Goal: Obtain resource: Download file/media

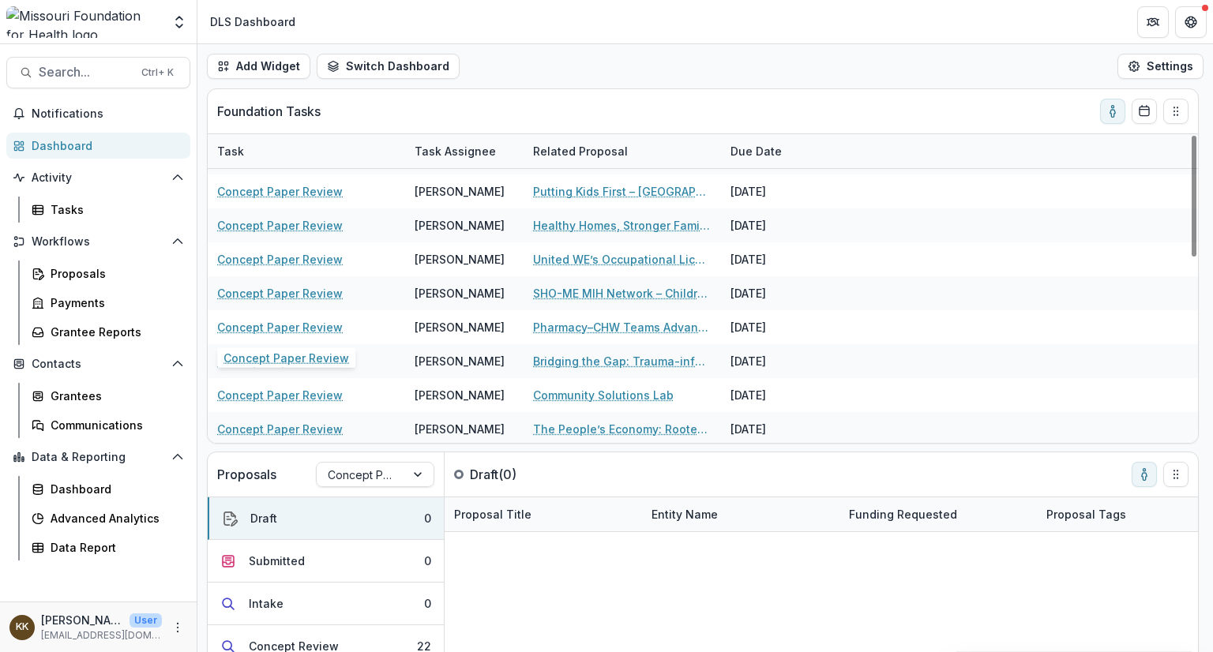
scroll to position [471, 0]
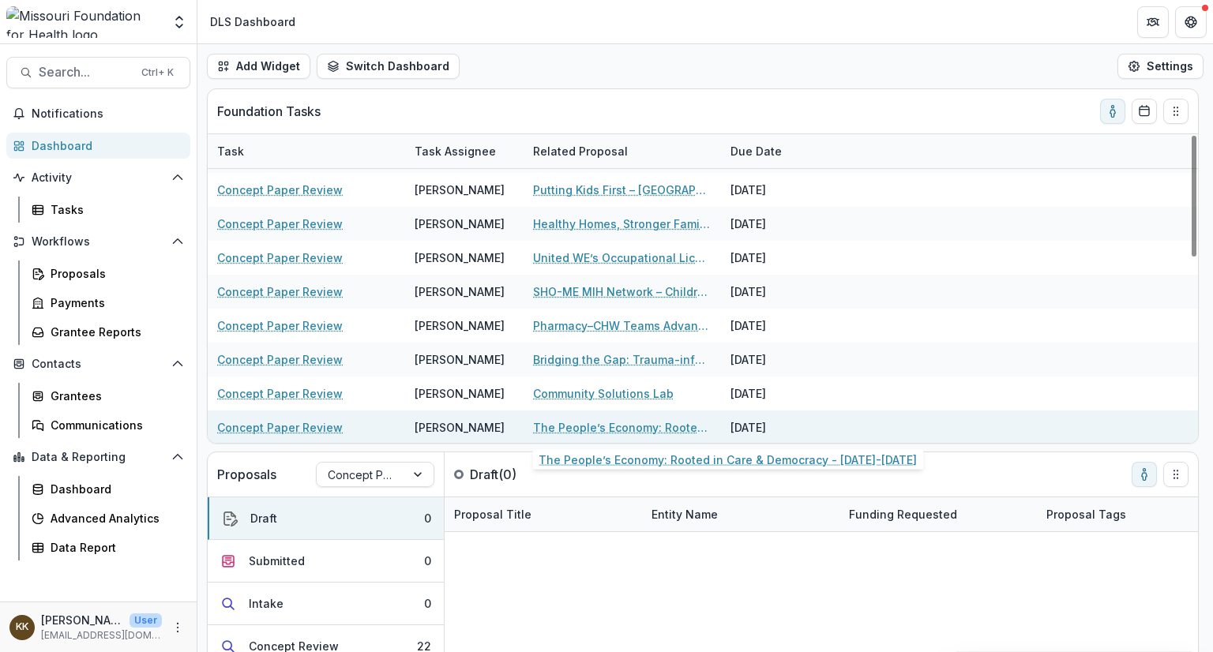
click at [607, 424] on link "The People’s Economy: Rooted in Care & Democracy - [DATE]-[DATE]" at bounding box center [622, 427] width 178 height 17
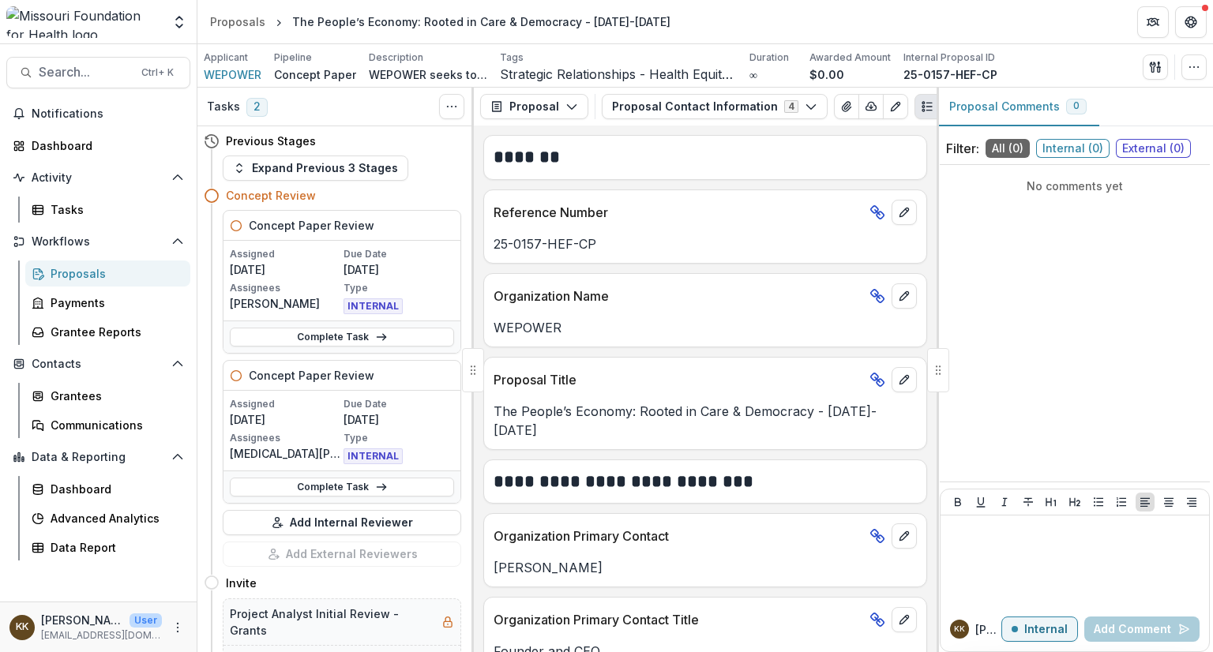
click at [82, 278] on div "Proposals" at bounding box center [114, 273] width 127 height 17
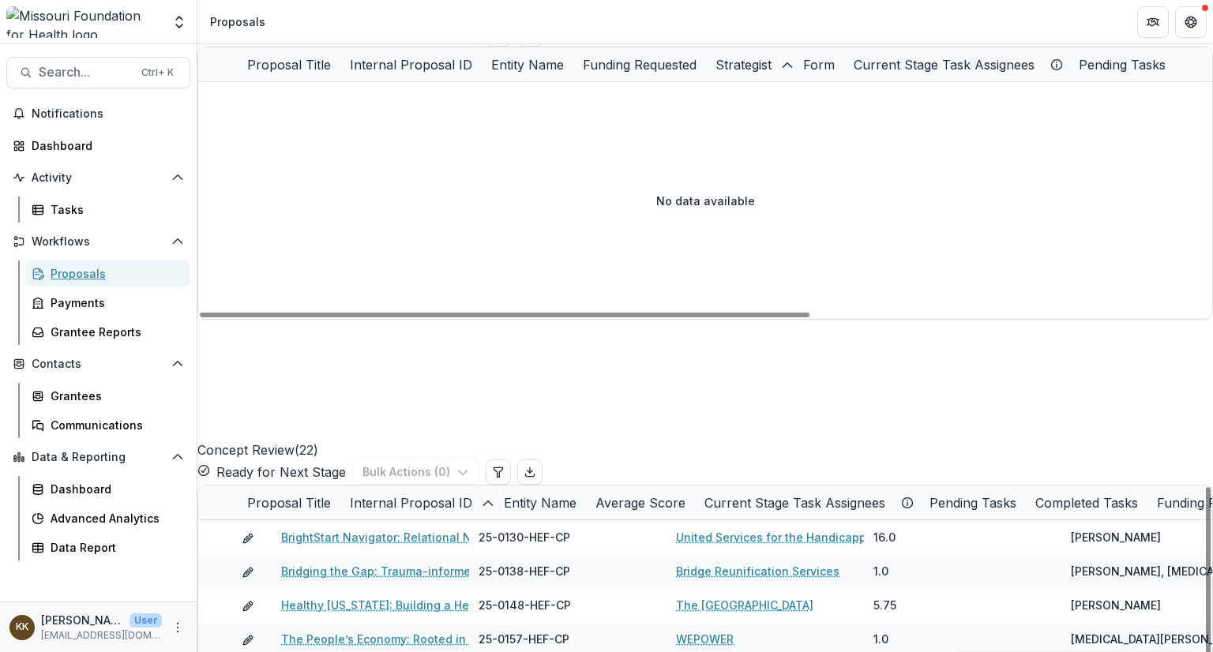
scroll to position [967, 0]
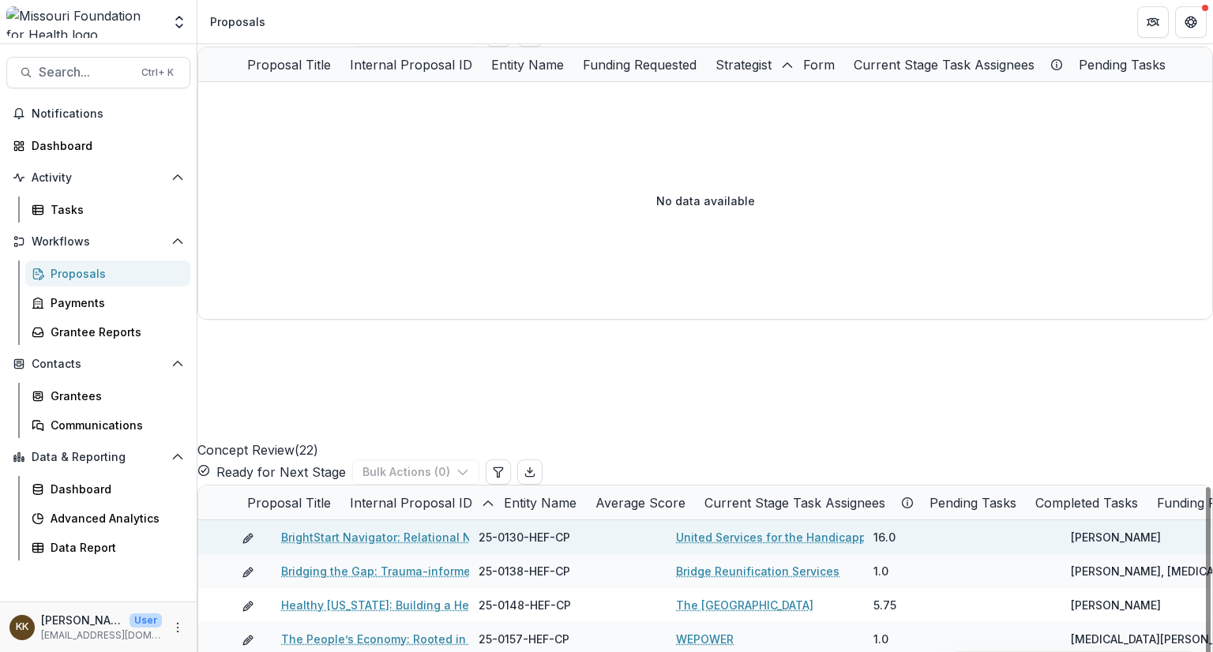
click at [376, 529] on link "BrightStart Navigator: Relational Navigation for Developmental Equity in [GEOGR…" at bounding box center [569, 537] width 577 height 17
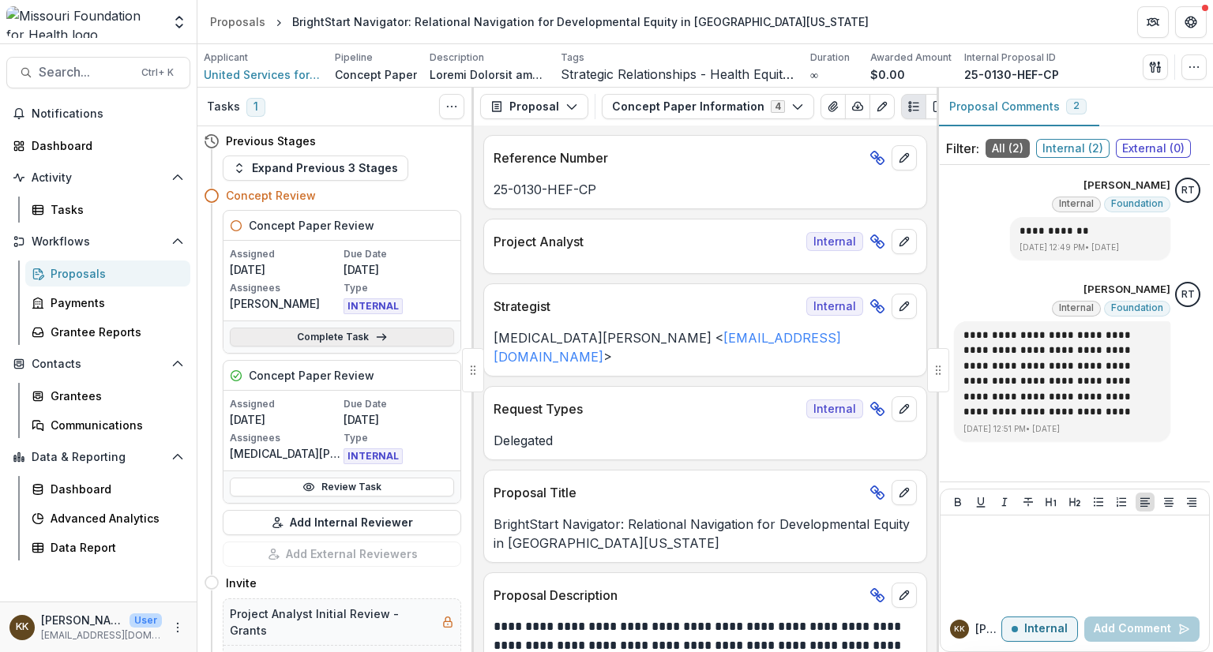
click at [336, 334] on link "Complete Task" at bounding box center [342, 337] width 224 height 19
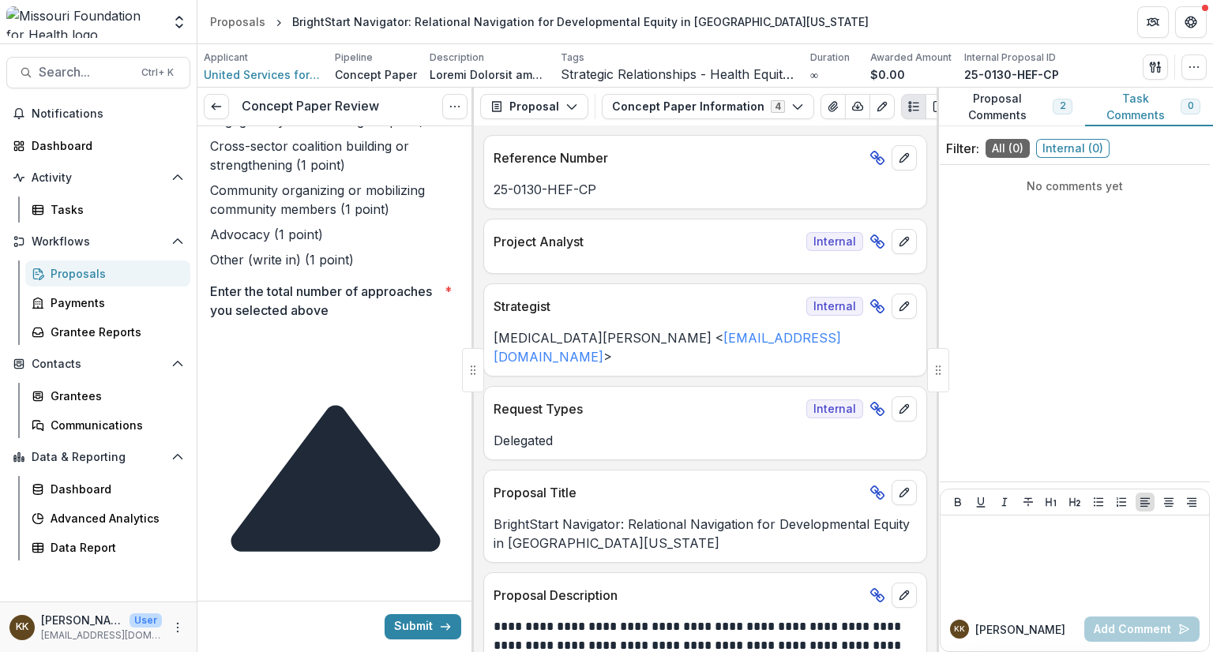
scroll to position [750, 0]
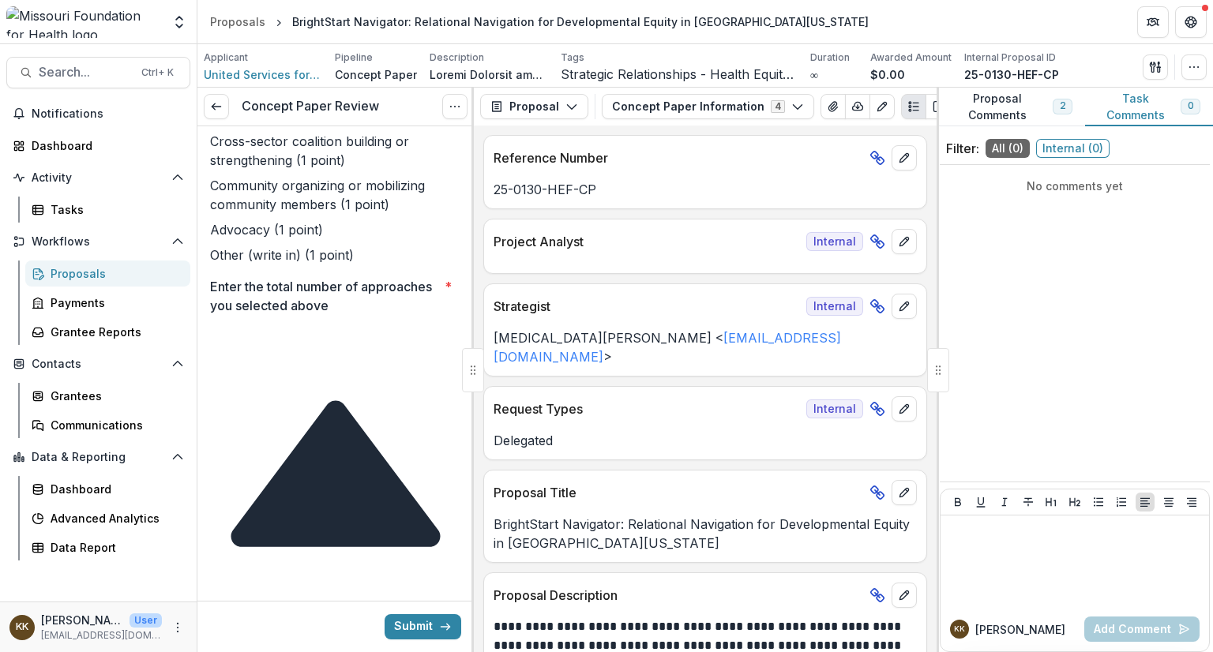
click at [314, 348] on input "Enter the total number of approaches you selected above *" at bounding box center [273, 338] width 126 height 19
click at [440, 400] on icon at bounding box center [335, 473] width 209 height 146
type input "*"
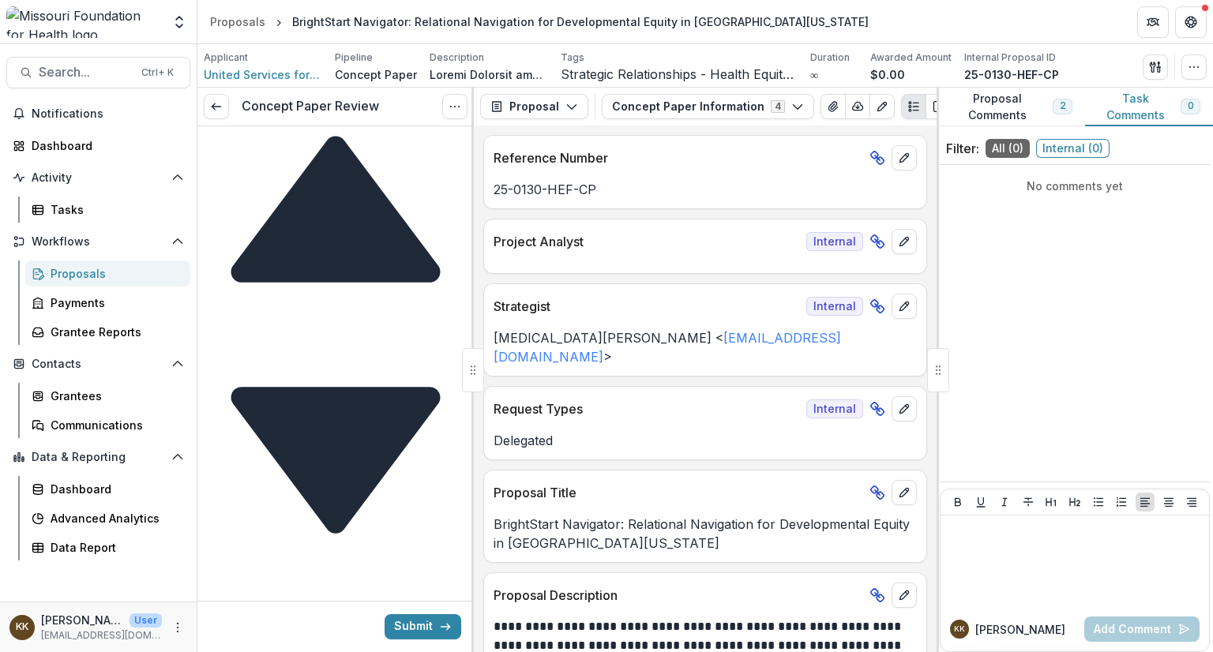
scroll to position [979, 0]
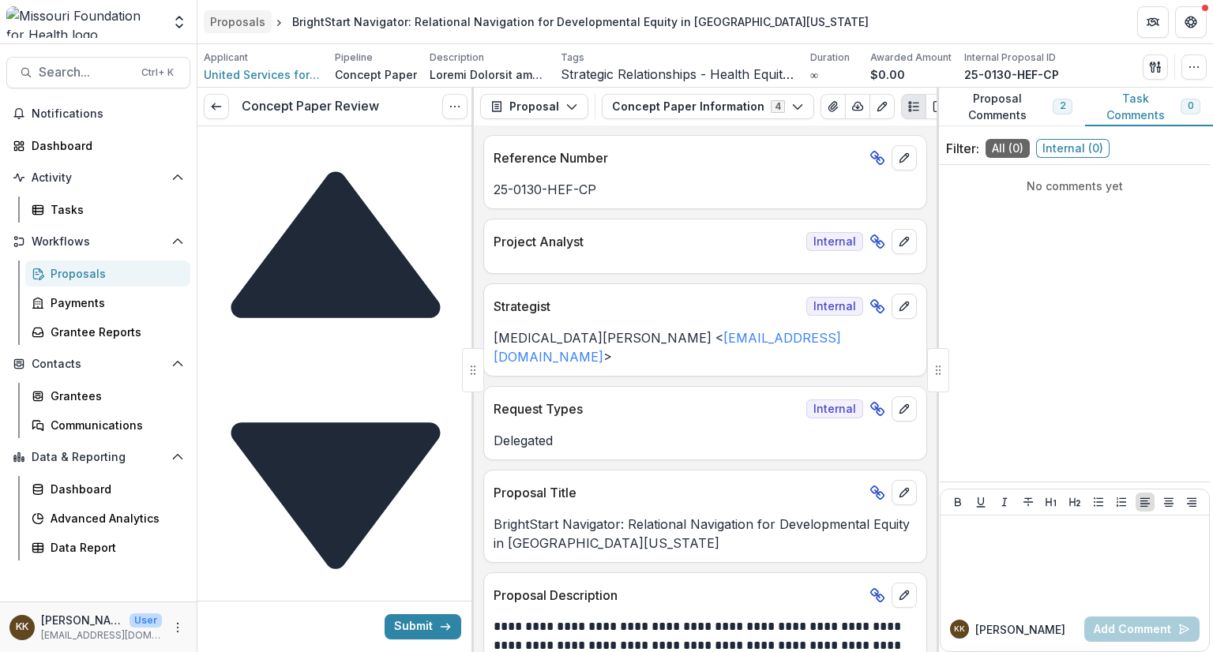
click at [234, 18] on div "Proposals" at bounding box center [237, 21] width 55 height 17
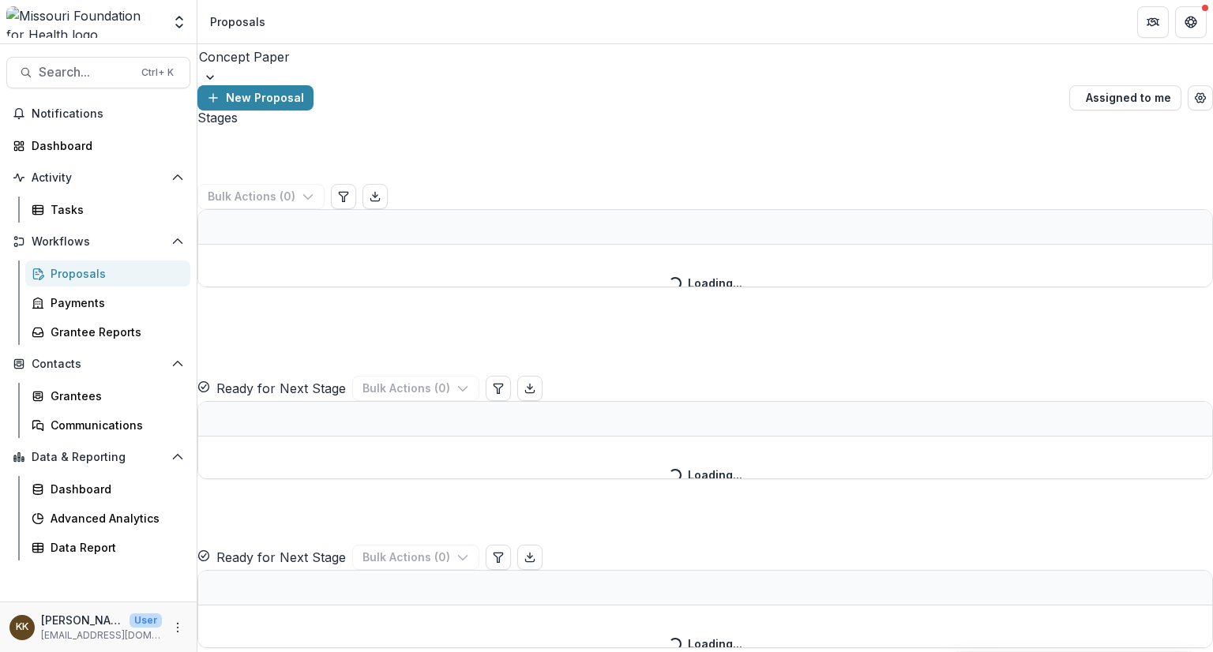
click at [279, 68] on div at bounding box center [705, 57] width 1012 height 22
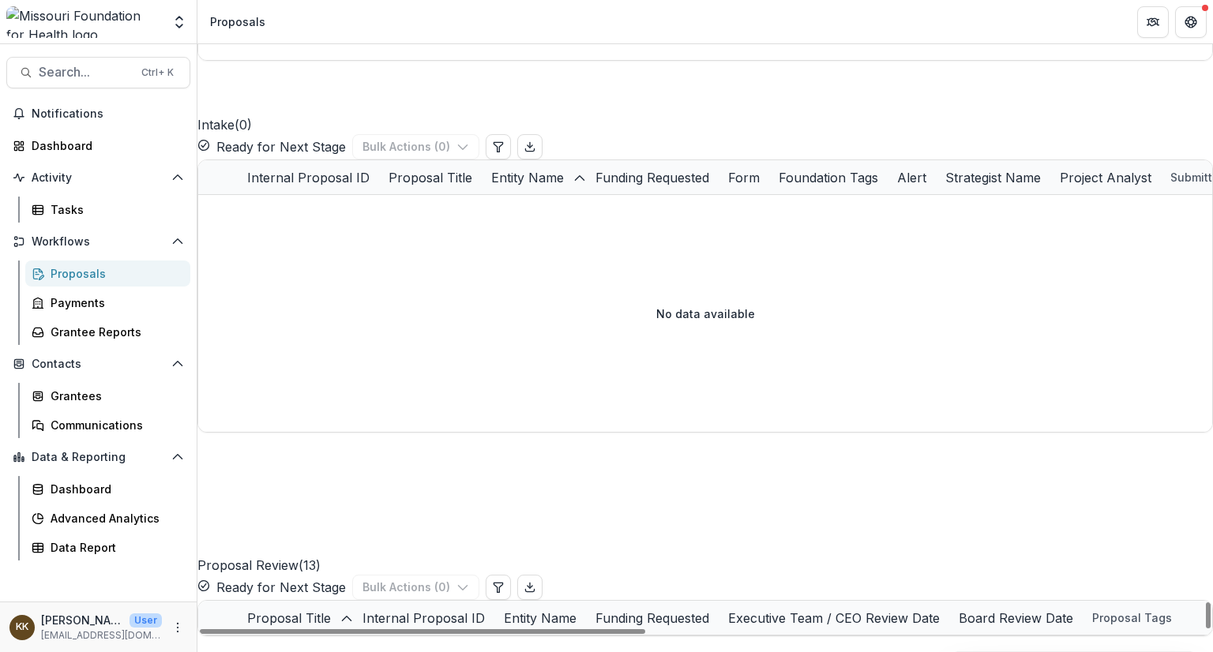
scroll to position [2, 0]
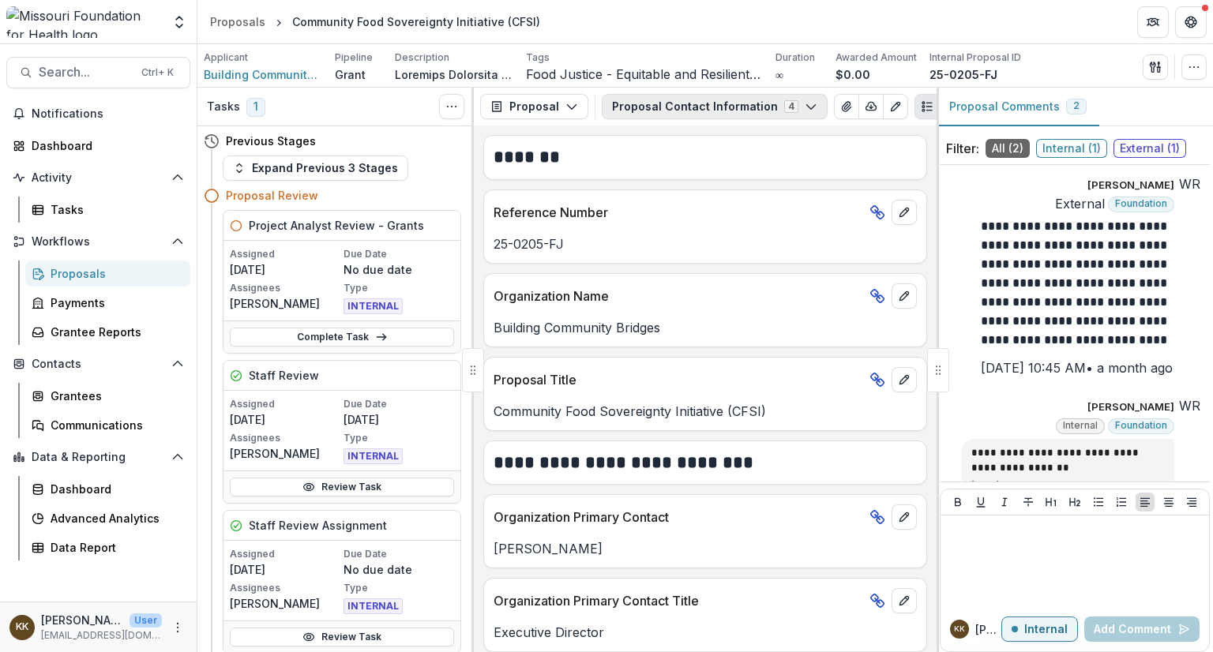
click at [657, 108] on button "Proposal Contact Information 4" at bounding box center [715, 106] width 226 height 25
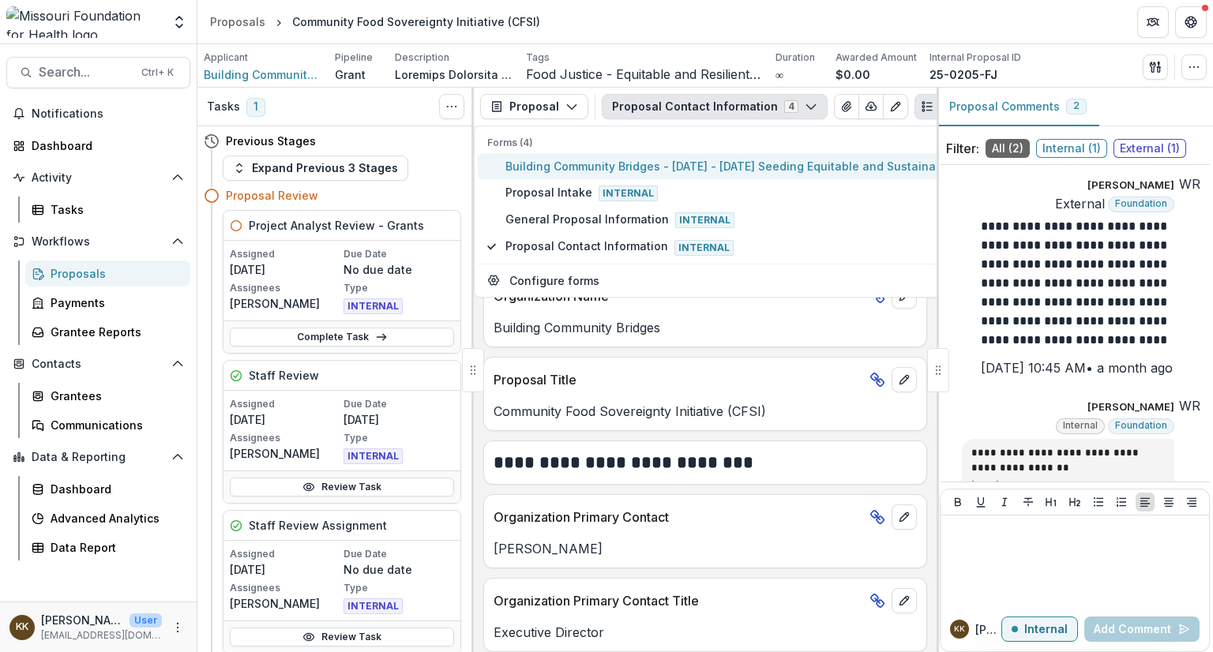
click at [641, 167] on span "Building Community Bridges - [DATE] - [DATE] Seeding Equitable and Sustainable …" at bounding box center [769, 166] width 528 height 17
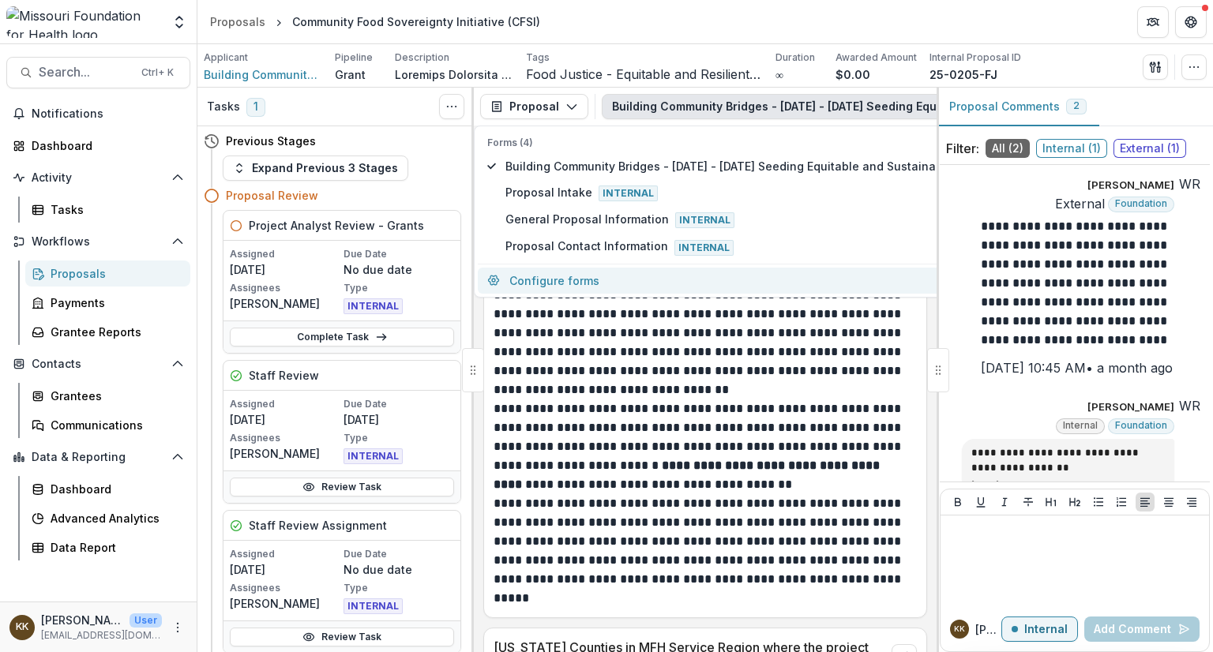
scroll to position [4623, 0]
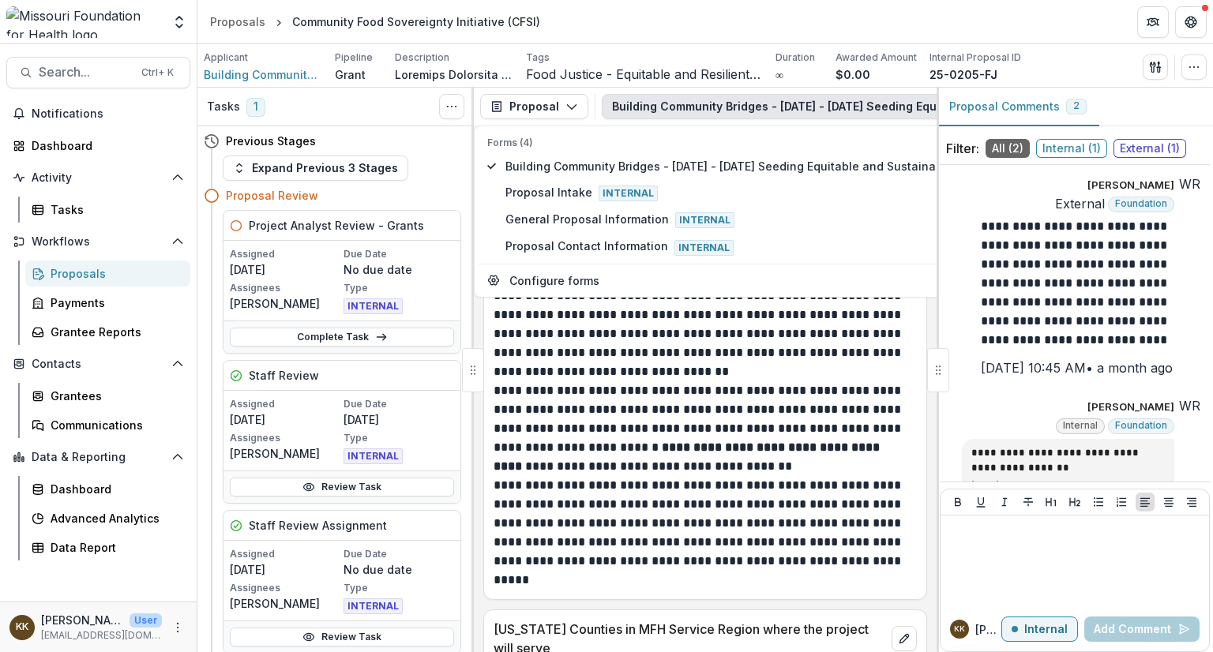
click at [614, 539] on p "**********" at bounding box center [703, 533] width 419 height 114
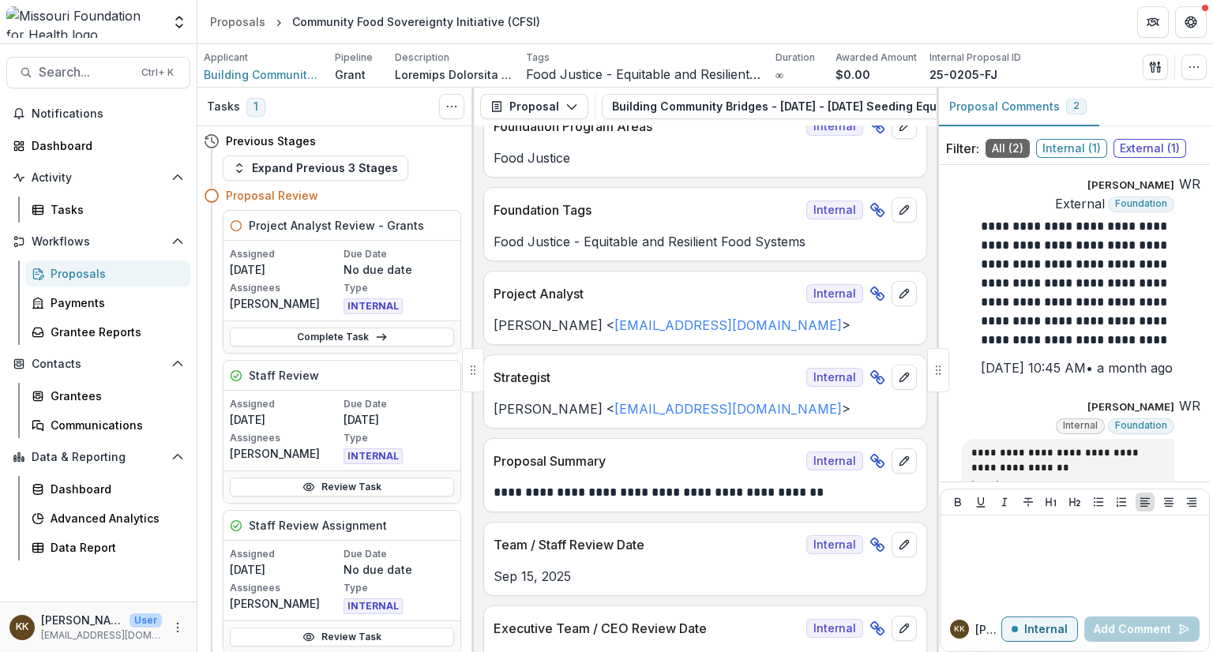
scroll to position [0, 0]
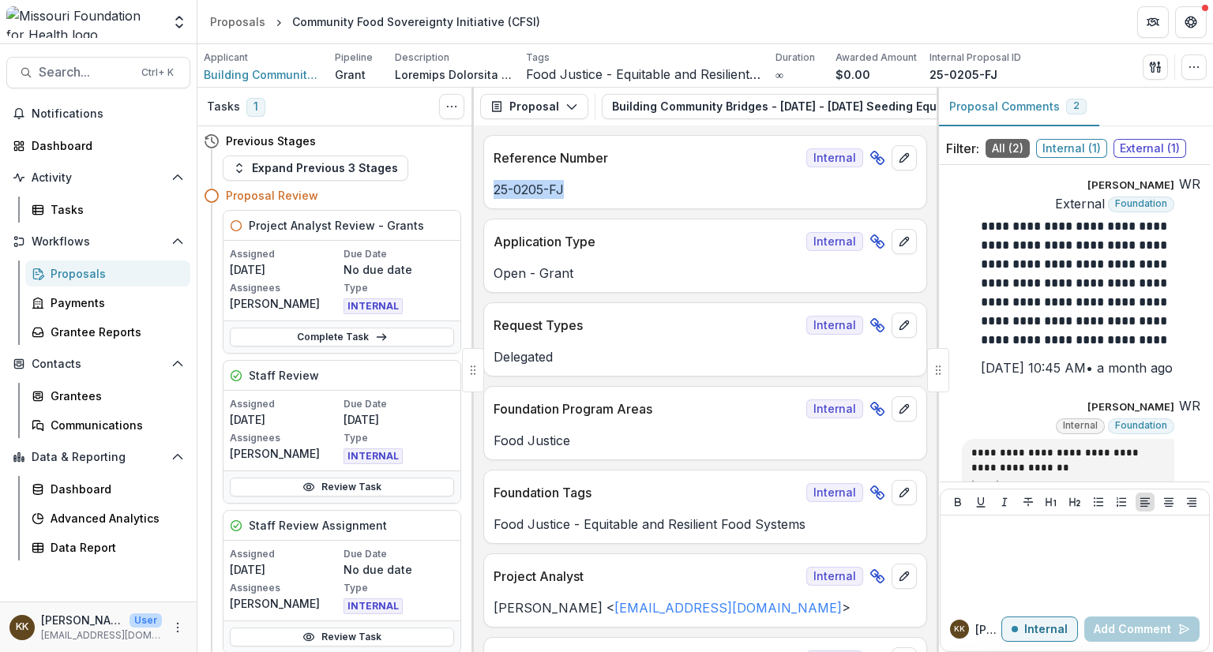
drag, startPoint x: 573, startPoint y: 190, endPoint x: 489, endPoint y: 182, distance: 84.1
click at [489, 182] on div "25-0205-FJ" at bounding box center [705, 189] width 442 height 19
copy p "25-0205-FJ"
click at [239, 19] on div "Proposals" at bounding box center [237, 21] width 55 height 17
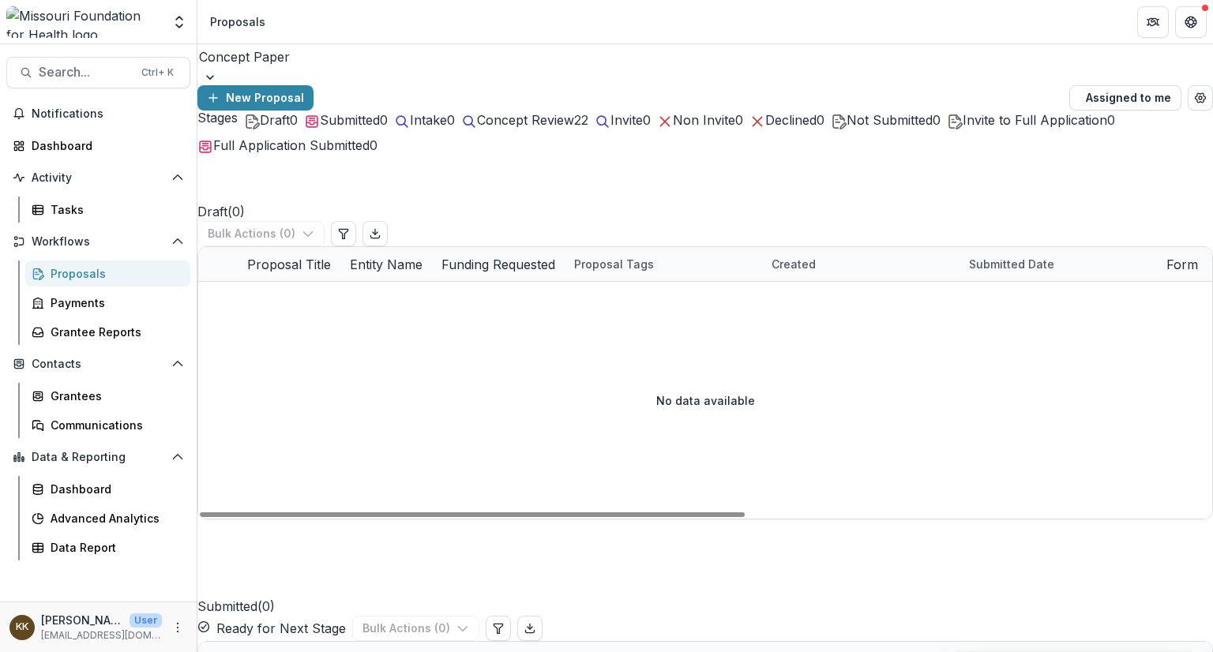
click at [283, 68] on div at bounding box center [705, 57] width 1012 height 22
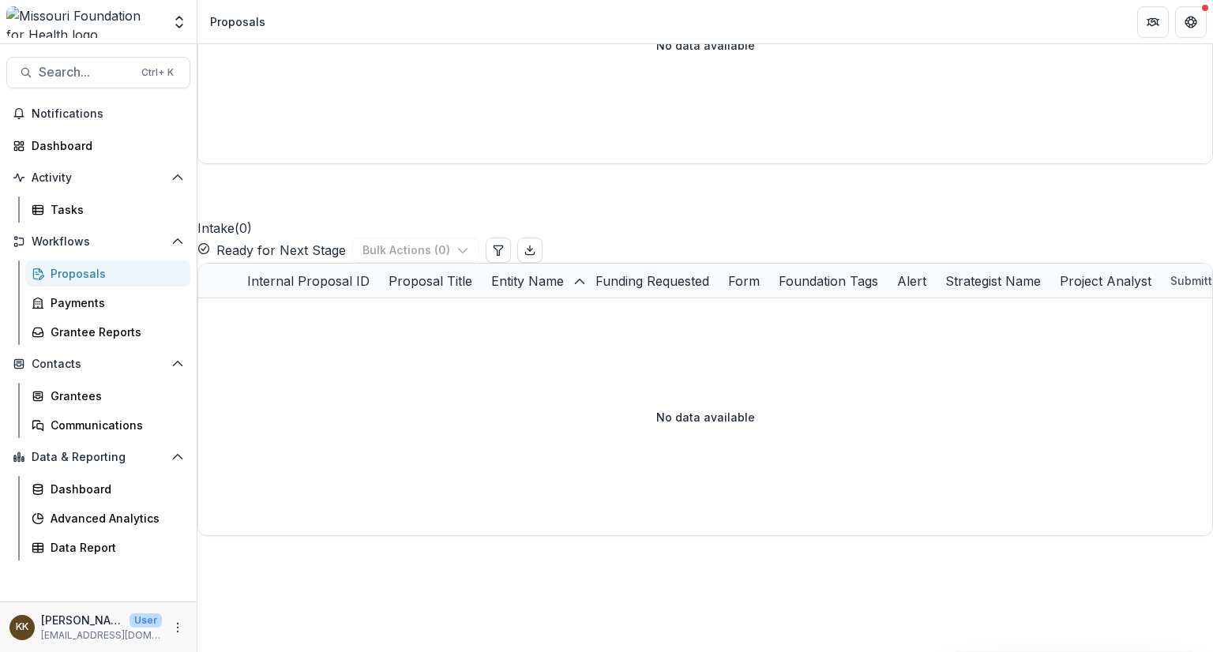
scroll to position [116, 2]
drag, startPoint x: 711, startPoint y: 541, endPoint x: 376, endPoint y: 550, distance: 335.0
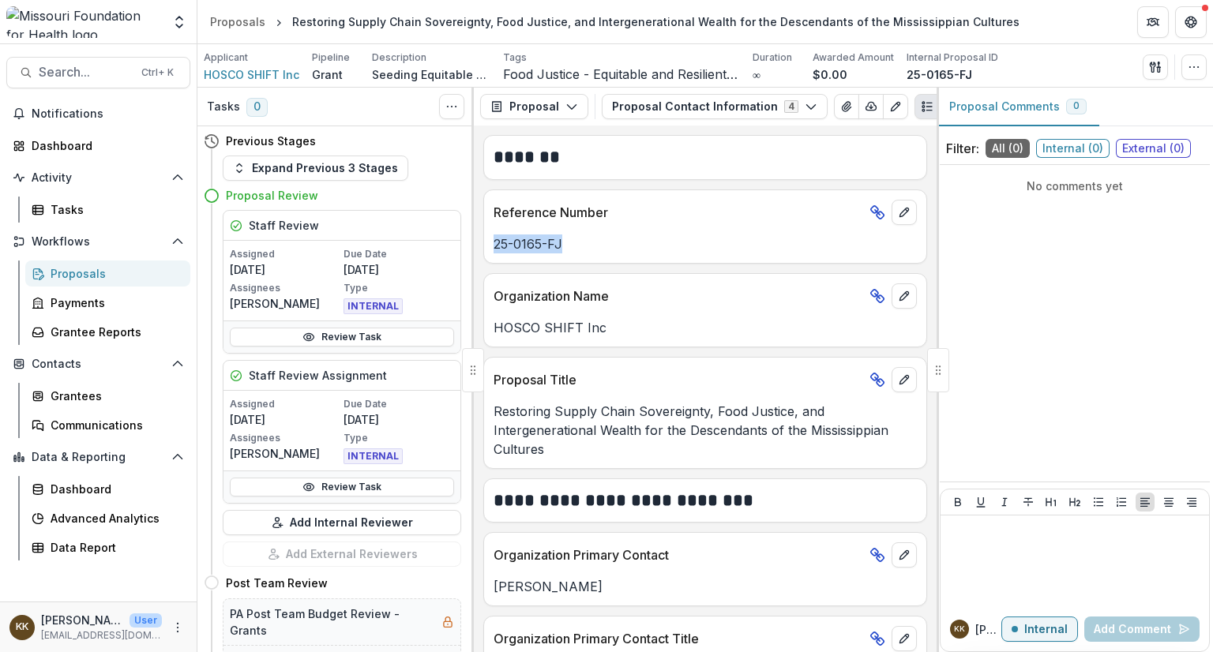
drag, startPoint x: 565, startPoint y: 248, endPoint x: 490, endPoint y: 241, distance: 76.2
click at [490, 241] on div "25-0165-FJ" at bounding box center [705, 244] width 442 height 19
copy p "25-0165-FJ"
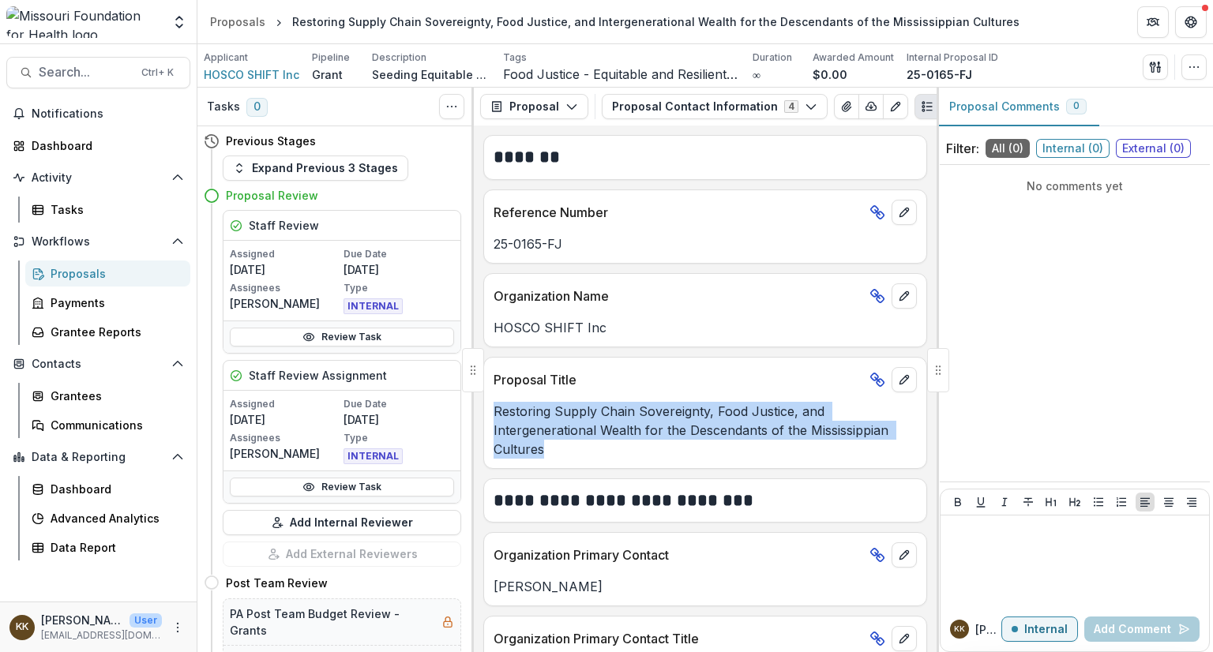
drag, startPoint x: 490, startPoint y: 406, endPoint x: 588, endPoint y: 468, distance: 115.5
click at [588, 468] on div "Proposal Title Restoring Supply Chain Sovereignty, Food Justice, and Intergener…" at bounding box center [705, 413] width 444 height 112
copy p "Restoring Supply Chain Sovereignty, Food Justice, and Intergenerational Wealth …"
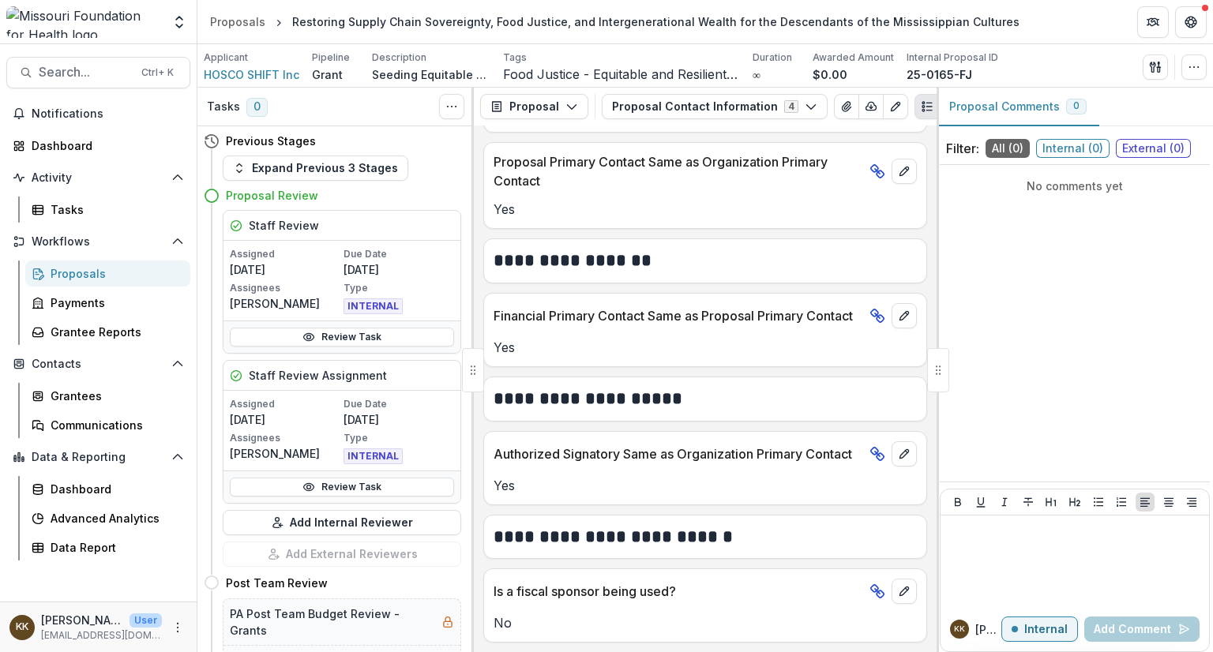
scroll to position [706, 0]
click at [652, 99] on button "Proposal Contact Information 4" at bounding box center [715, 106] width 226 height 25
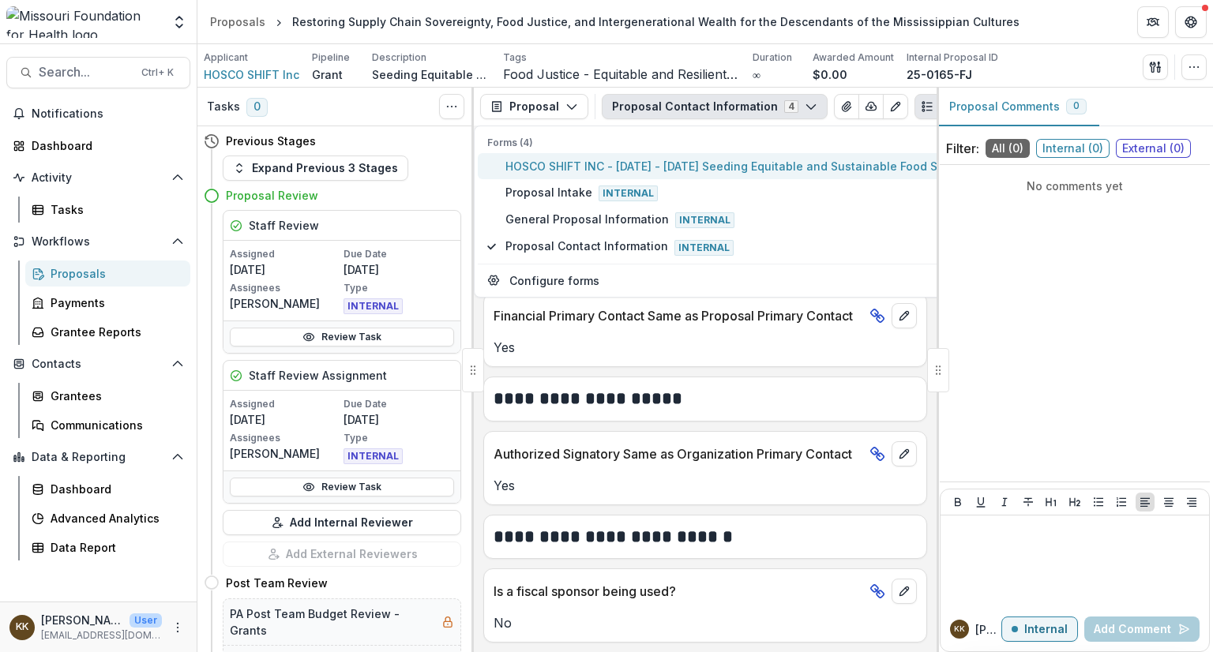
click at [600, 168] on span "HOSCO SHIFT INC - [DATE] - [DATE] Seeding Equitable and Sustainable Food Systems" at bounding box center [740, 166] width 471 height 17
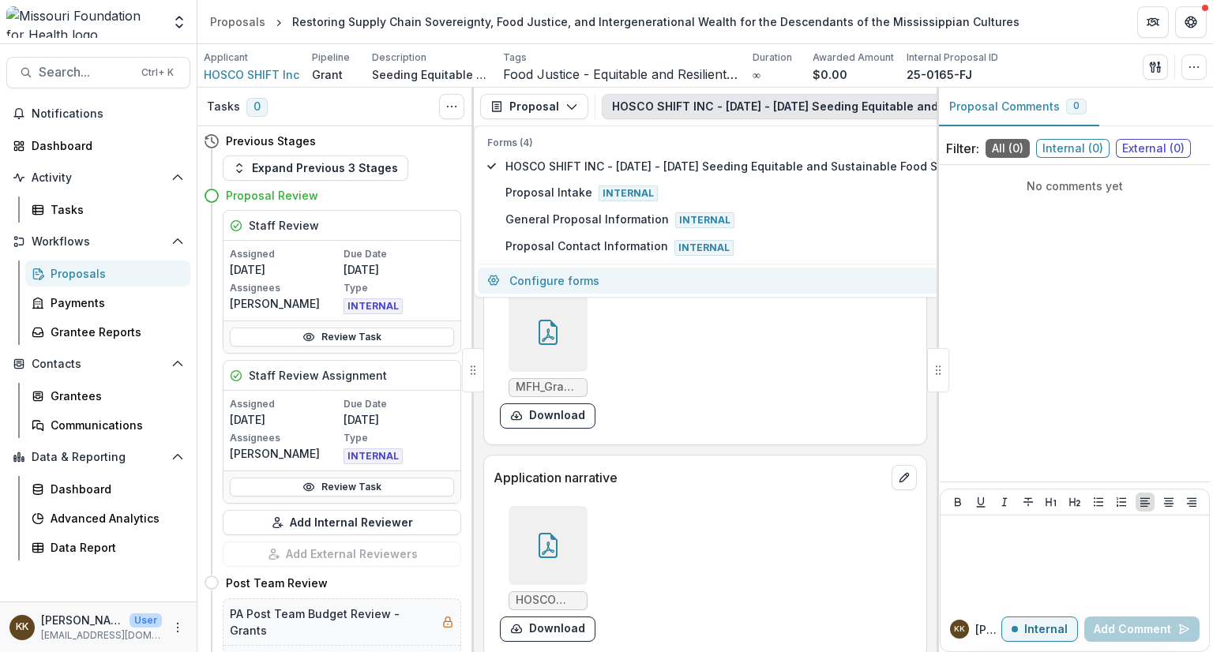
scroll to position [5056, 0]
click at [538, 541] on icon at bounding box center [547, 544] width 25 height 25
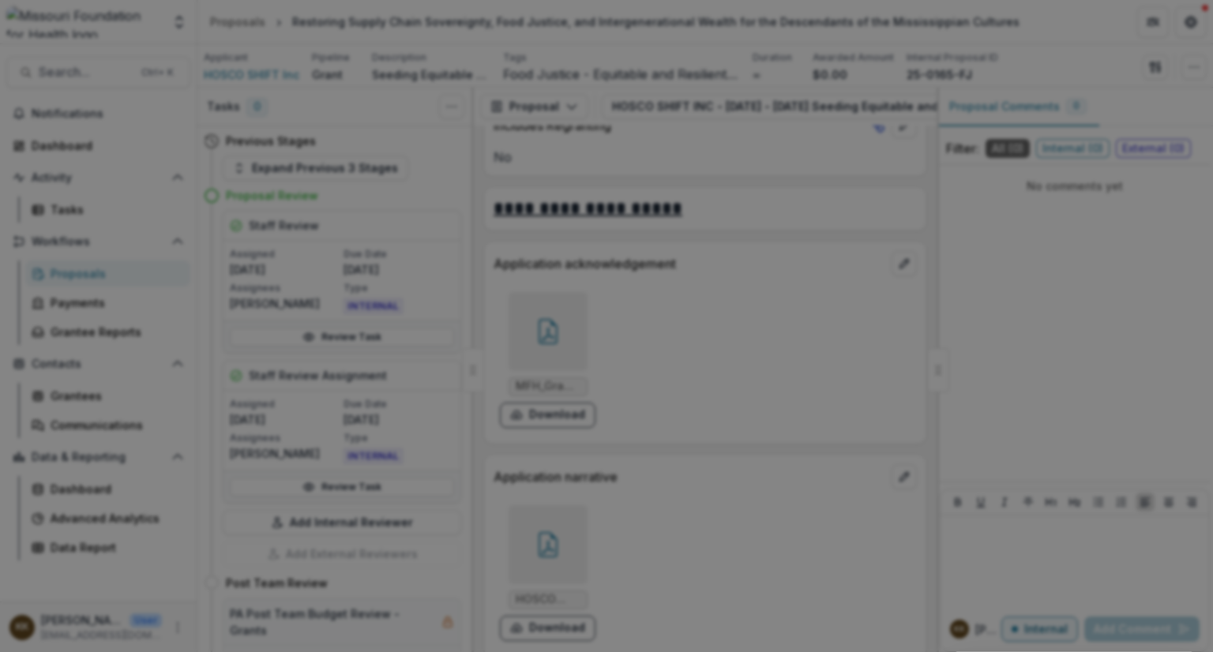
click at [1178, 32] on button "Close" at bounding box center [1190, 18] width 25 height 25
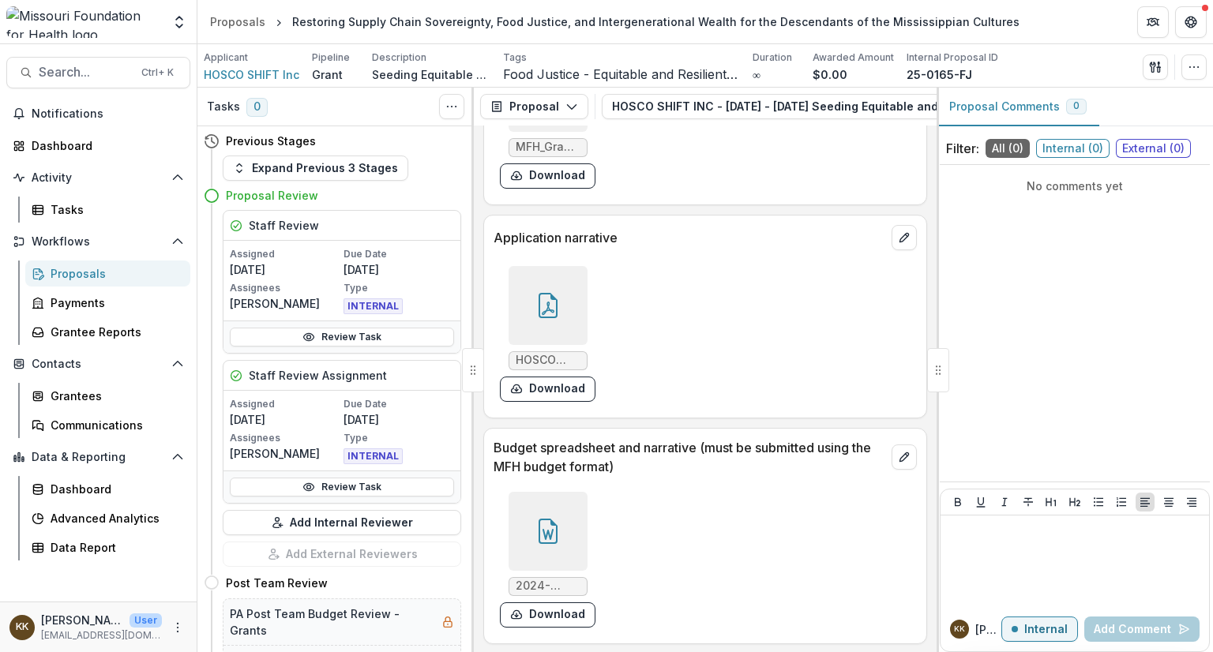
scroll to position [5352, 0]
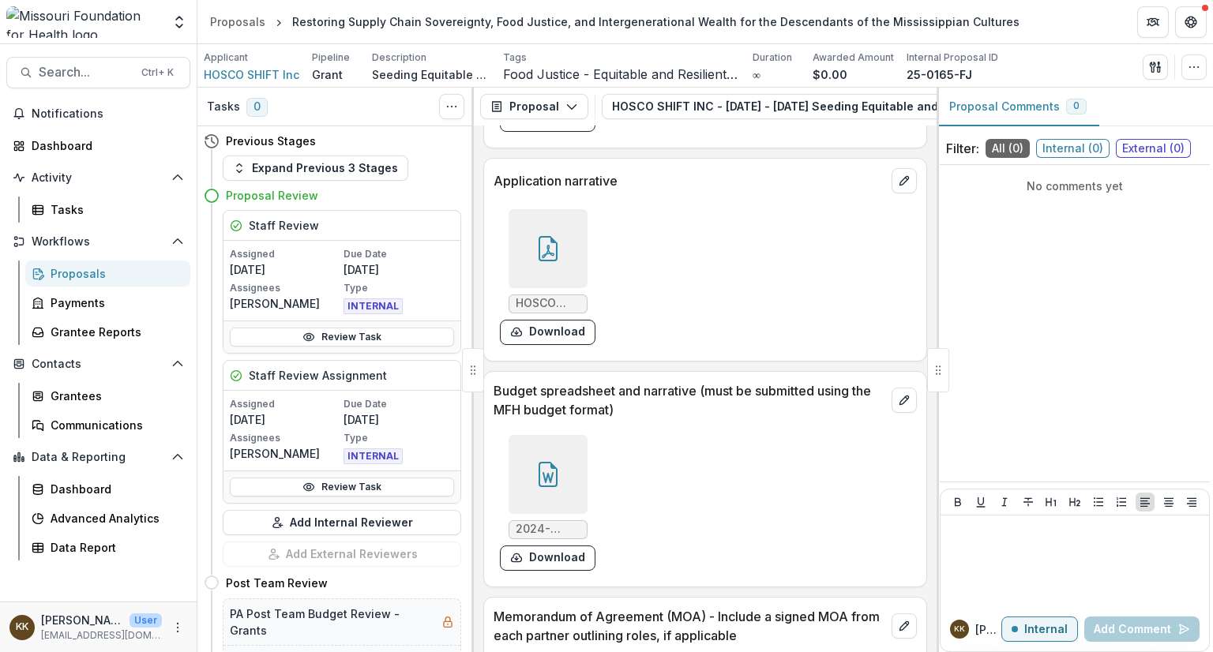
click at [546, 465] on icon at bounding box center [547, 474] width 25 height 25
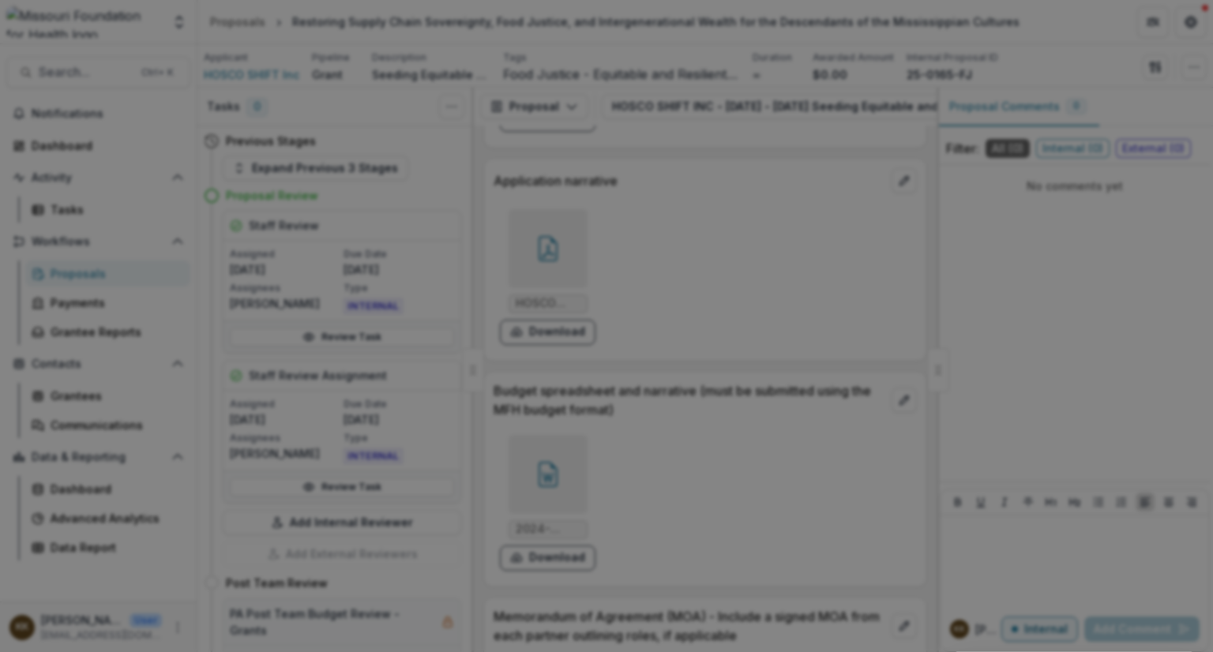
click at [1186, 24] on icon "Close" at bounding box center [1190, 18] width 9 height 9
